Goal: Task Accomplishment & Management: Complete application form

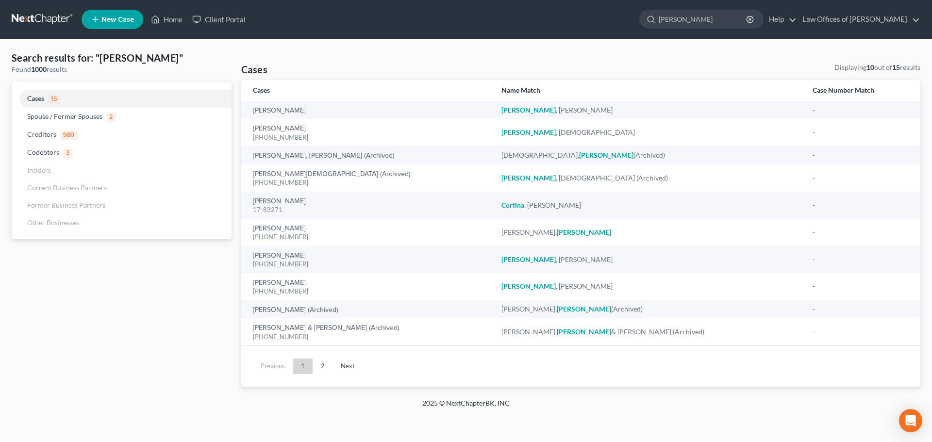
click at [111, 16] on span "New Case" at bounding box center [117, 19] width 33 height 7
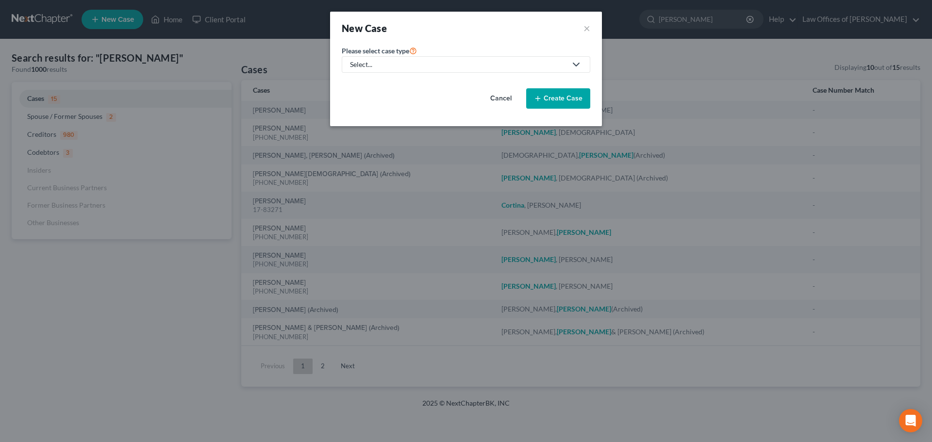
click at [570, 66] on icon at bounding box center [576, 65] width 12 height 12
click at [378, 83] on div "Bankruptcy" at bounding box center [368, 84] width 35 height 10
select select "1"
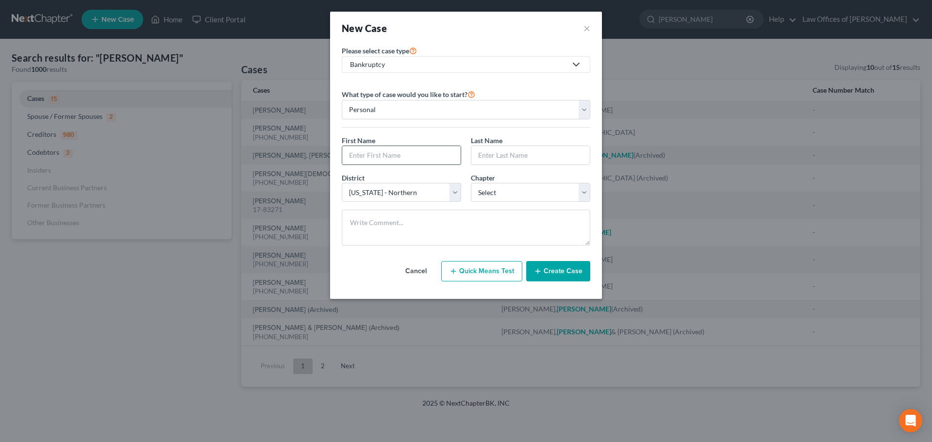
click at [428, 157] on input "text" at bounding box center [401, 155] width 118 height 18
type input "[PERSON_NAME]"
click at [581, 194] on select "Select 7 11 12 13" at bounding box center [530, 192] width 119 height 19
select select "3"
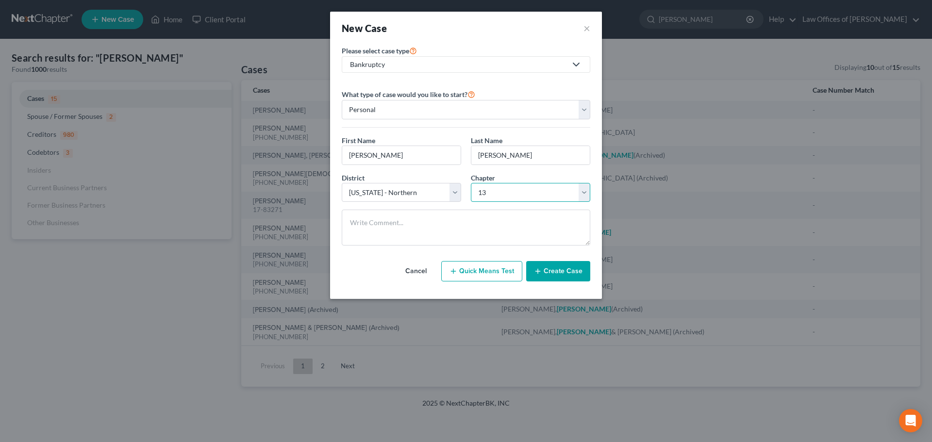
click at [471, 183] on select "Select 7 11 12 13" at bounding box center [530, 192] width 119 height 19
click at [567, 271] on button "Create Case" at bounding box center [558, 271] width 64 height 20
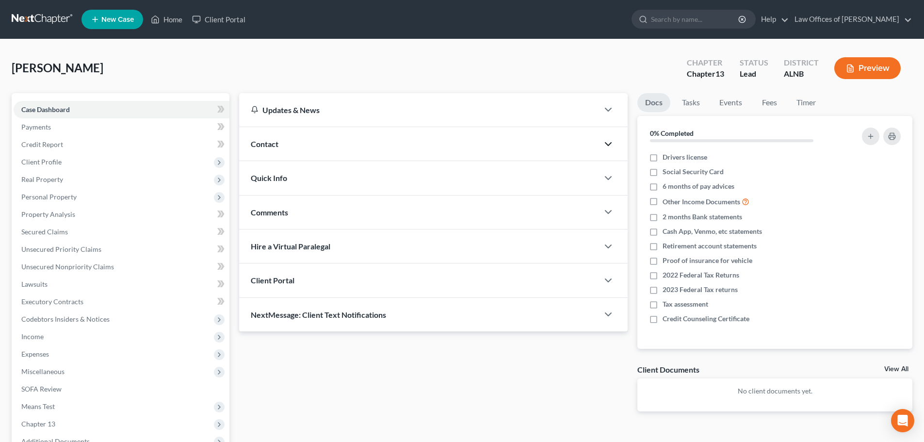
click at [605, 142] on icon "button" at bounding box center [609, 144] width 12 height 12
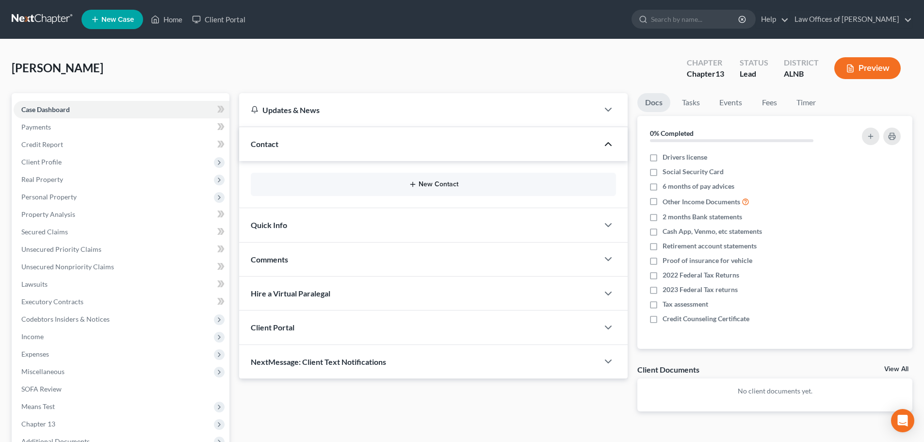
click at [449, 184] on button "New Contact" at bounding box center [434, 184] width 350 height 8
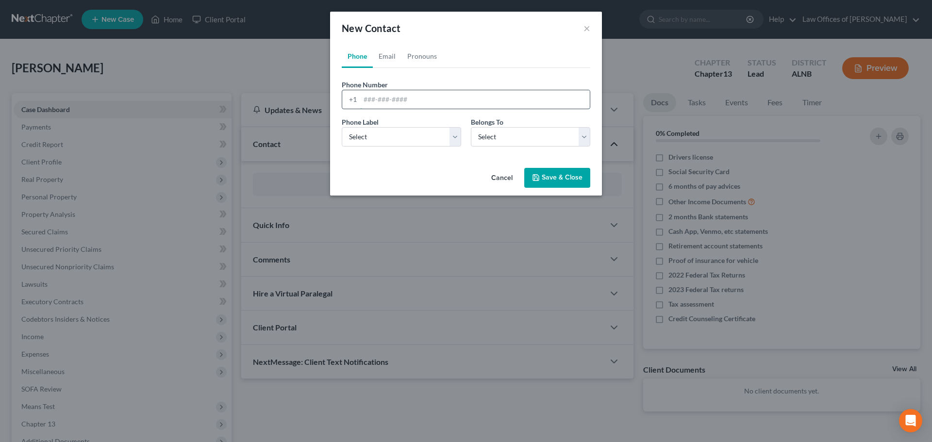
click at [450, 101] on input "tel" at bounding box center [474, 99] width 229 height 18
type input "[PHONE_NUMBER]"
click at [455, 141] on select "Select Mobile Home Work Other" at bounding box center [401, 136] width 119 height 19
select select "0"
click at [342, 127] on select "Select Mobile Home Work Other" at bounding box center [401, 136] width 119 height 19
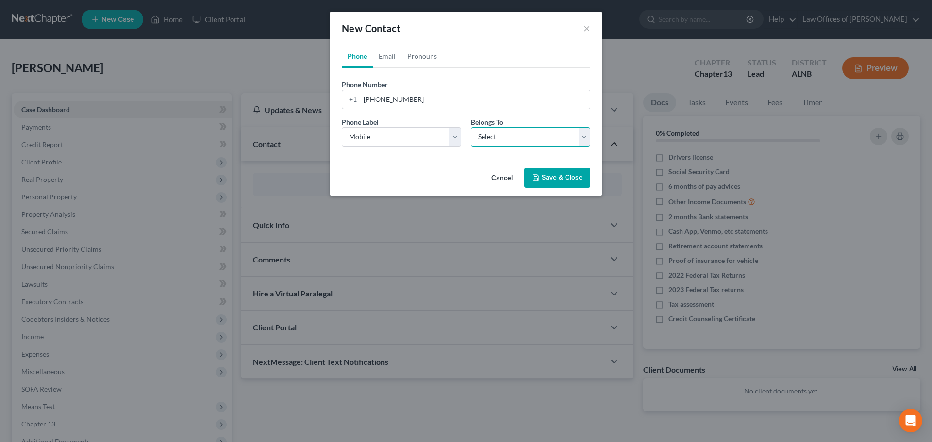
click at [585, 139] on select "Select Client Other" at bounding box center [530, 136] width 119 height 19
select select "0"
click at [471, 127] on select "Select Client Other" at bounding box center [530, 136] width 119 height 19
select select "0"
click at [386, 56] on link "Email" at bounding box center [387, 56] width 29 height 23
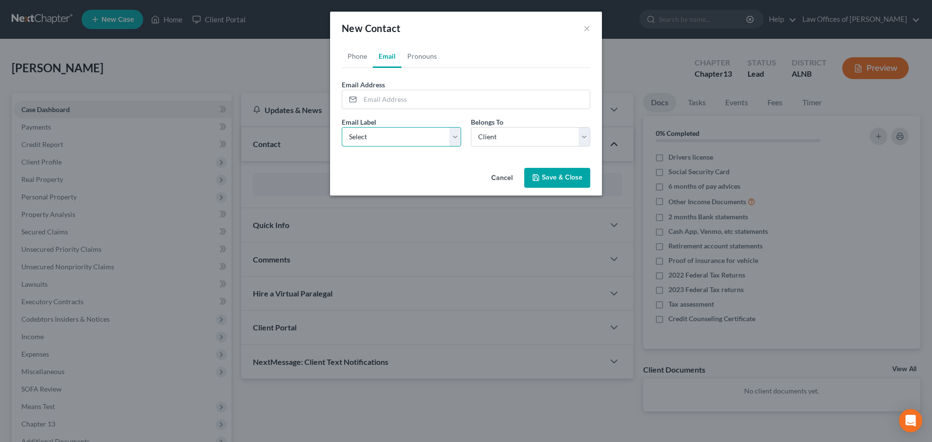
click at [453, 138] on select "Select Home Work Other" at bounding box center [401, 136] width 119 height 19
select select "0"
click at [342, 127] on select "Select Home Work Other" at bounding box center [401, 136] width 119 height 19
click at [461, 98] on input "email" at bounding box center [474, 99] width 229 height 18
paste input "[EMAIL_ADDRESS][DOMAIN_NAME]"
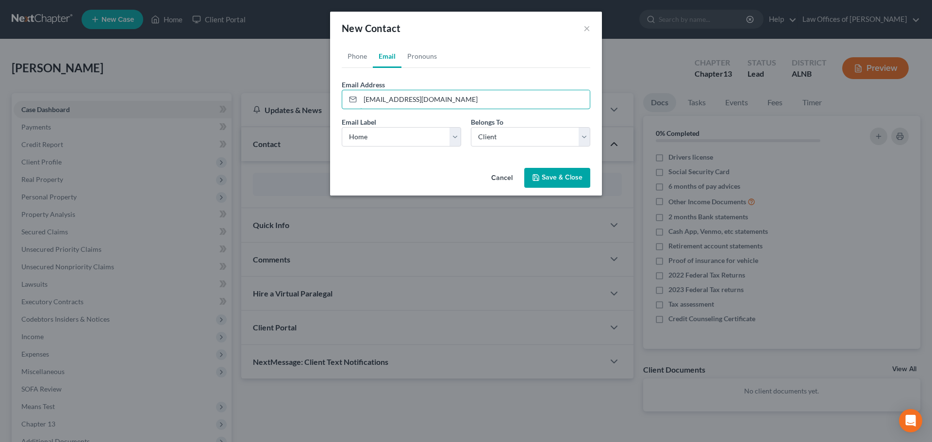
type input "[EMAIL_ADDRESS][DOMAIN_NAME]"
click at [549, 177] on button "Save & Close" at bounding box center [557, 178] width 66 height 20
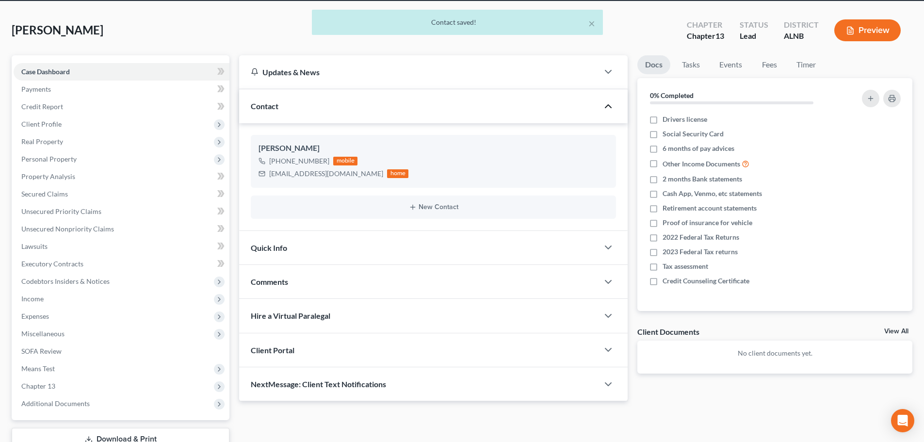
scroll to position [97, 0]
